Goal: Information Seeking & Learning: Understand process/instructions

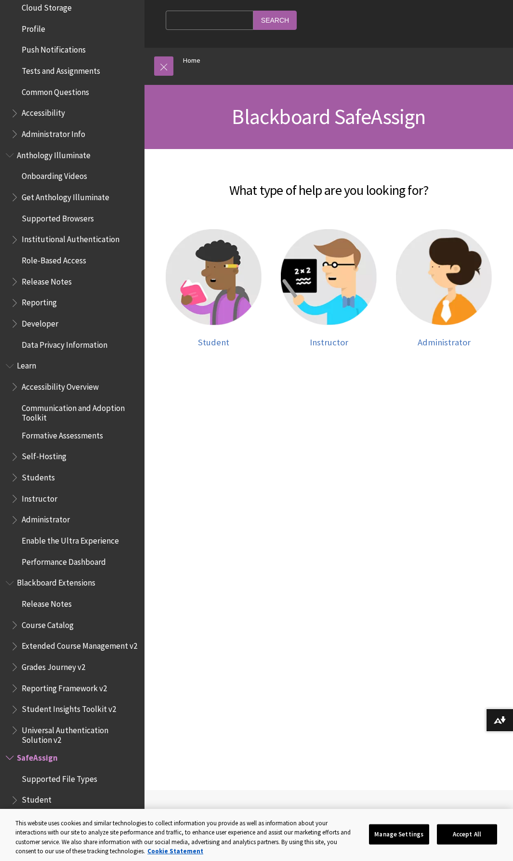
scroll to position [96, 0]
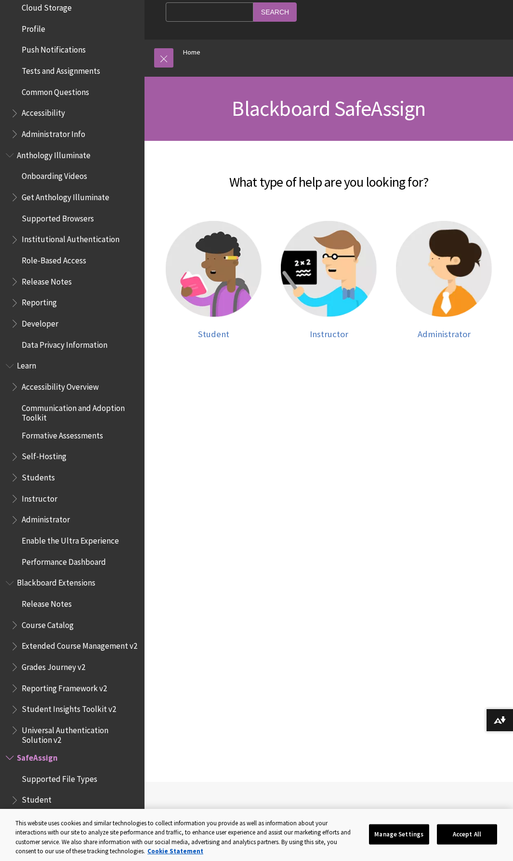
click at [27, 796] on span "Student" at bounding box center [37, 798] width 30 height 13
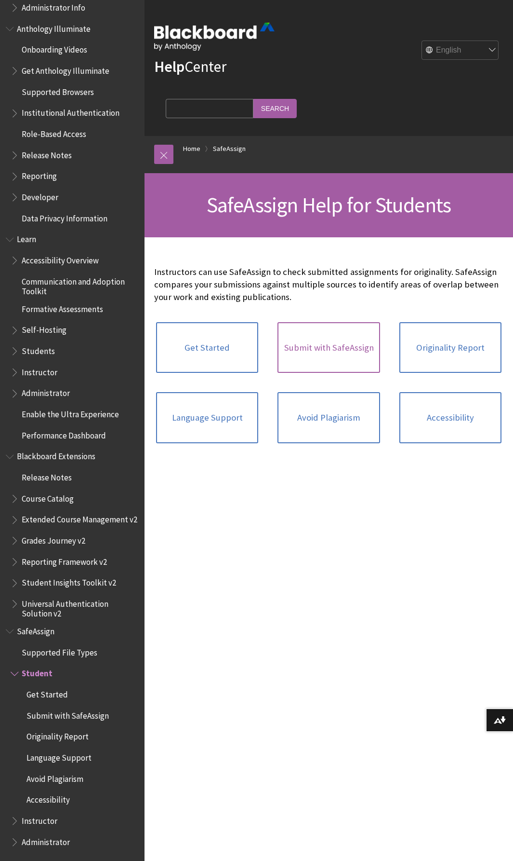
click at [311, 348] on link "Submit with SafeAssign" at bounding box center [329, 347] width 102 height 51
